Goal: Task Accomplishment & Management: Manage account settings

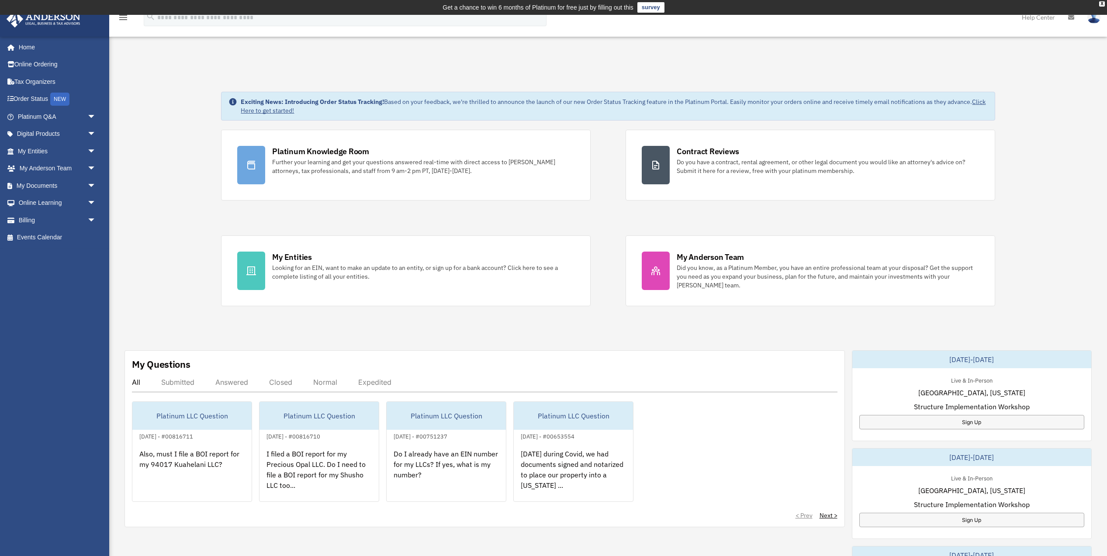
scroll to position [1, 0]
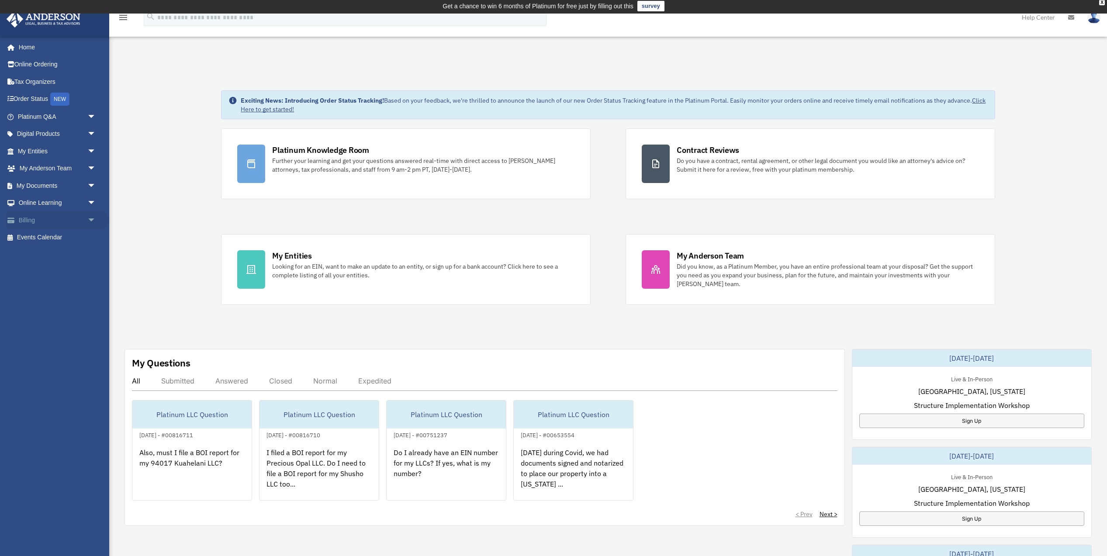
click at [28, 218] on link "Billing arrow_drop_down" at bounding box center [57, 219] width 103 height 17
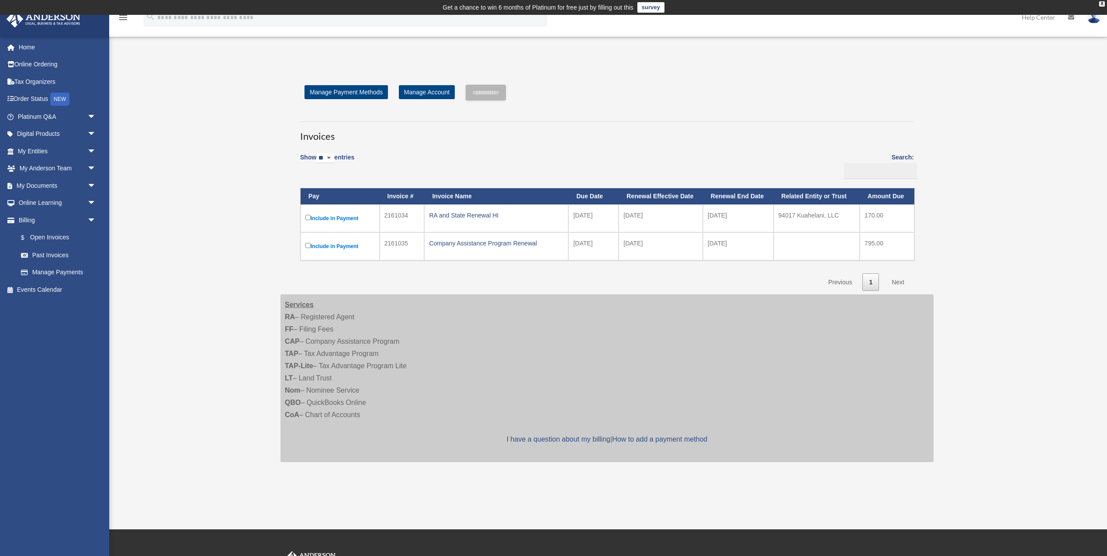
click at [1092, 19] on img at bounding box center [1094, 17] width 13 height 13
click at [938, 76] on link "Logout" at bounding box center [962, 76] width 87 height 18
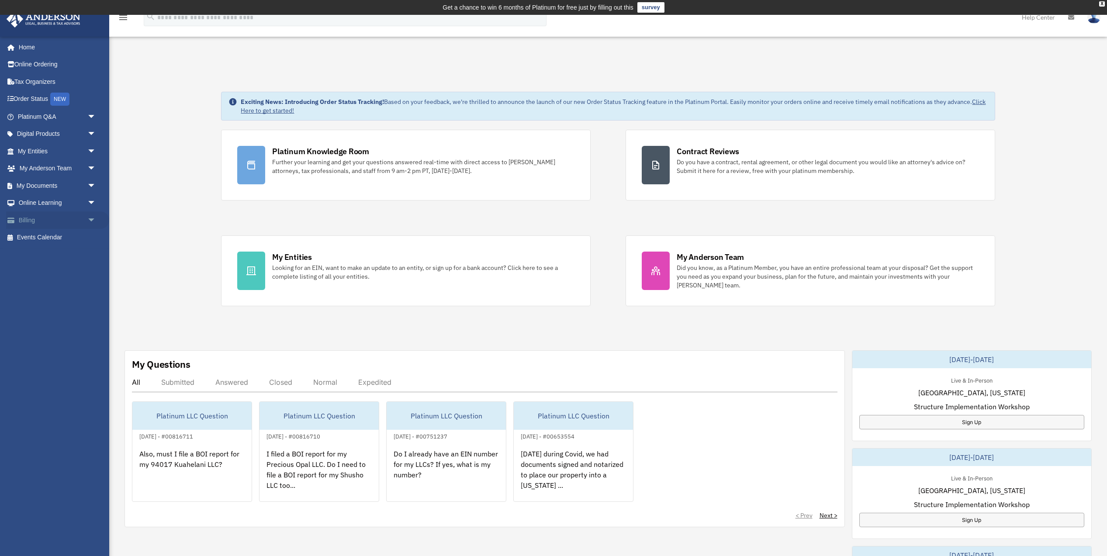
click at [22, 218] on link "Billing arrow_drop_down" at bounding box center [57, 219] width 103 height 17
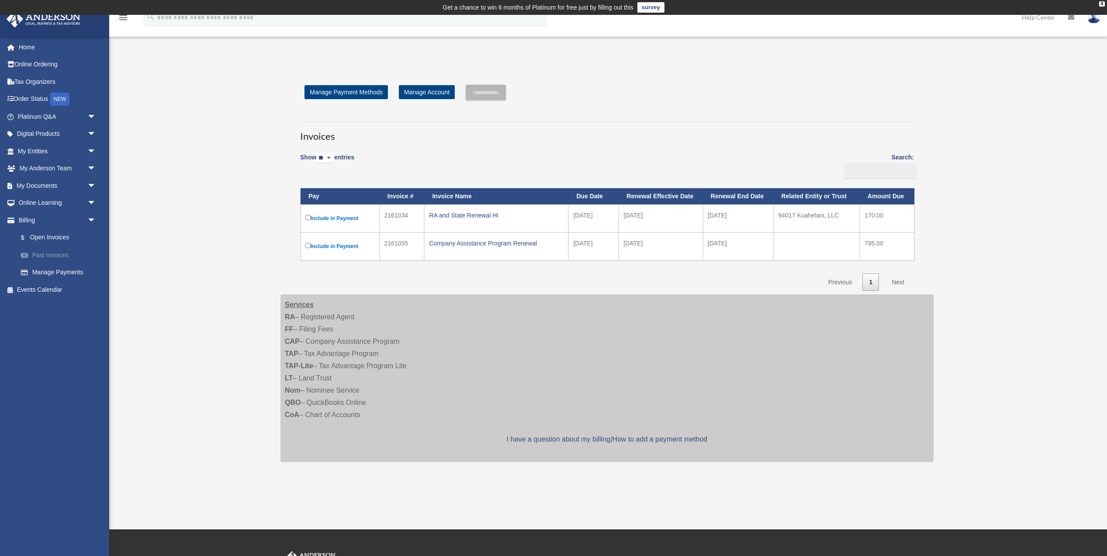
click at [63, 252] on link "Past Invoices" at bounding box center [60, 254] width 97 height 17
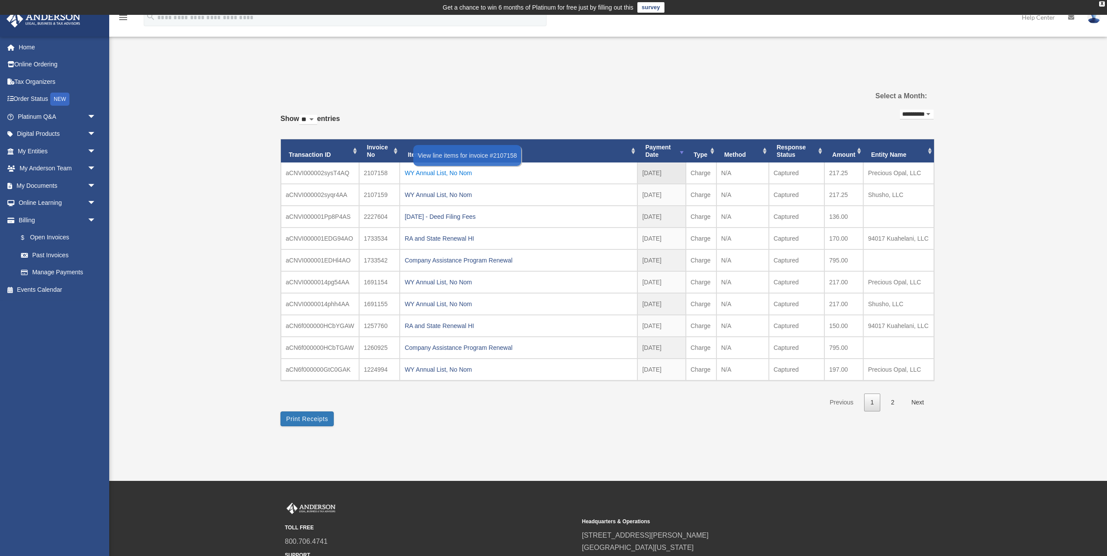
click at [424, 171] on div "WY Annual List, No Nom" at bounding box center [519, 173] width 228 height 12
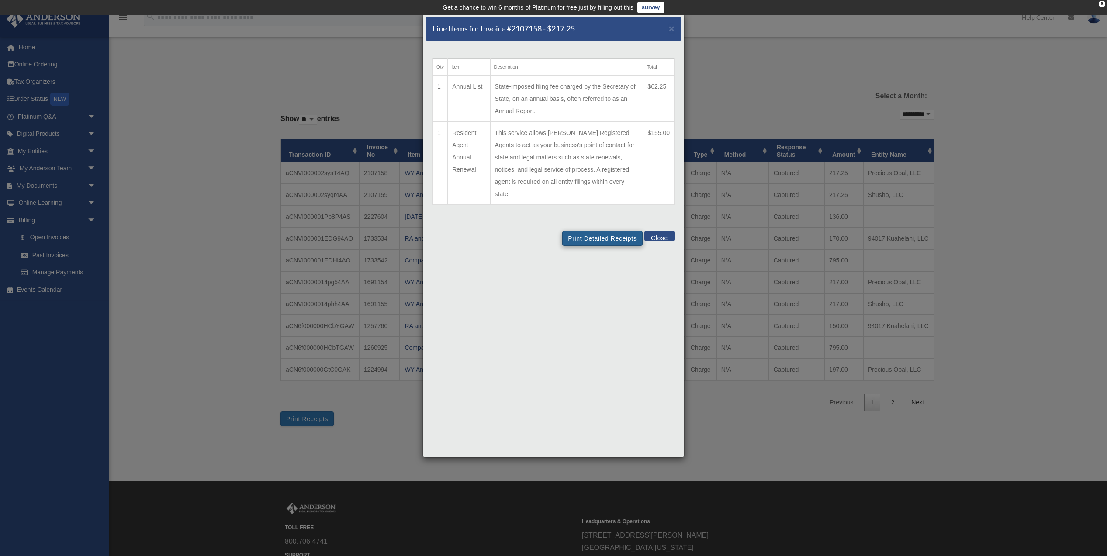
click at [607, 231] on button "Print Detailed Receipts" at bounding box center [602, 238] width 80 height 15
click at [670, 28] on span "×" at bounding box center [672, 28] width 6 height 10
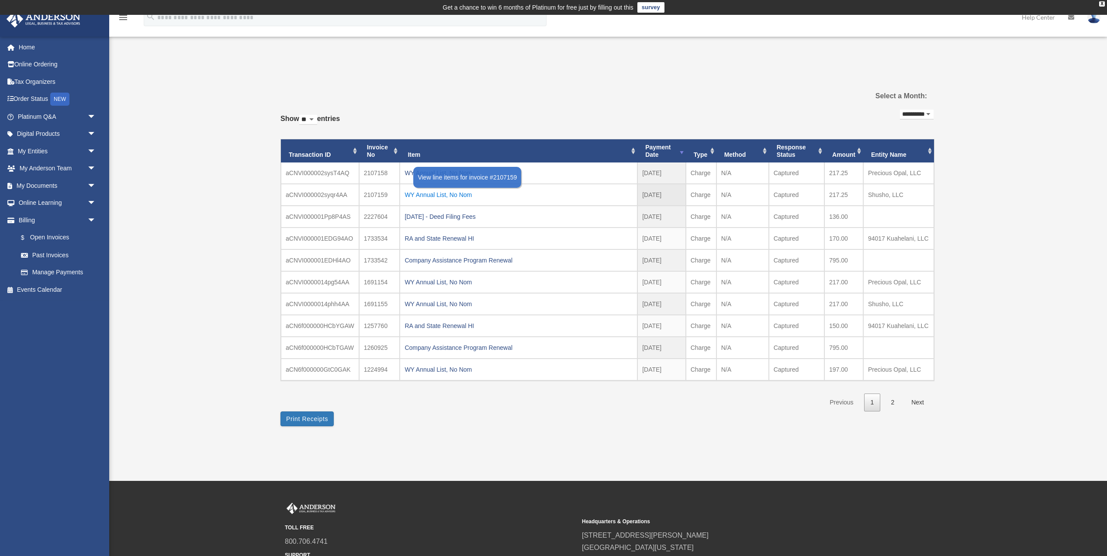
click at [458, 191] on div "WY Annual List, No Nom" at bounding box center [519, 195] width 228 height 12
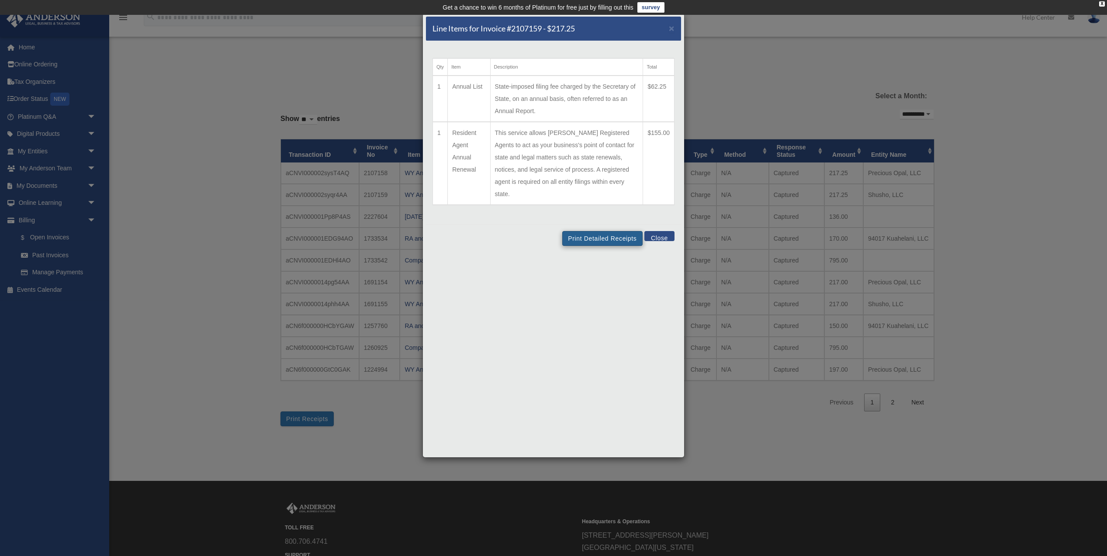
click at [613, 231] on button "Print Detailed Receipts" at bounding box center [602, 238] width 80 height 15
click at [659, 231] on button "Close" at bounding box center [660, 236] width 30 height 10
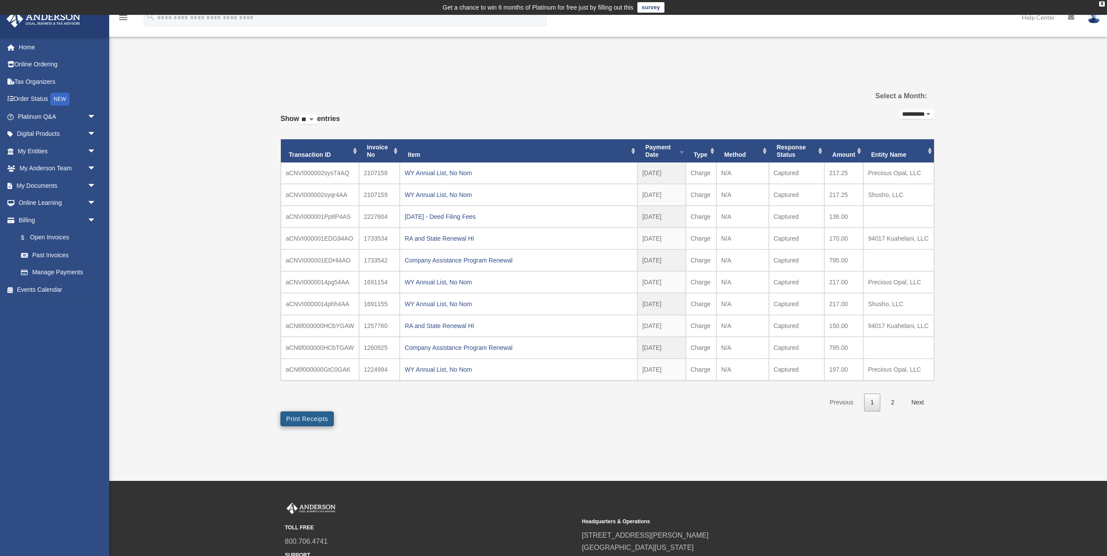
click at [319, 417] on button "Print Receipts" at bounding box center [307, 419] width 53 height 15
click at [1095, 19] on img at bounding box center [1094, 17] width 13 height 13
click at [944, 75] on link "Logout" at bounding box center [962, 76] width 87 height 18
